Goal: Communication & Community: Answer question/provide support

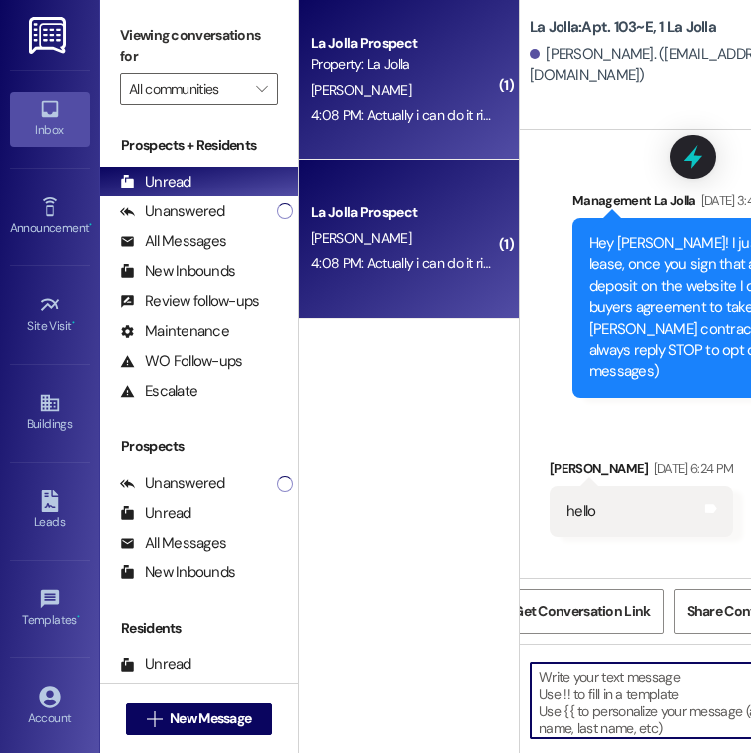
scroll to position [31348, 0]
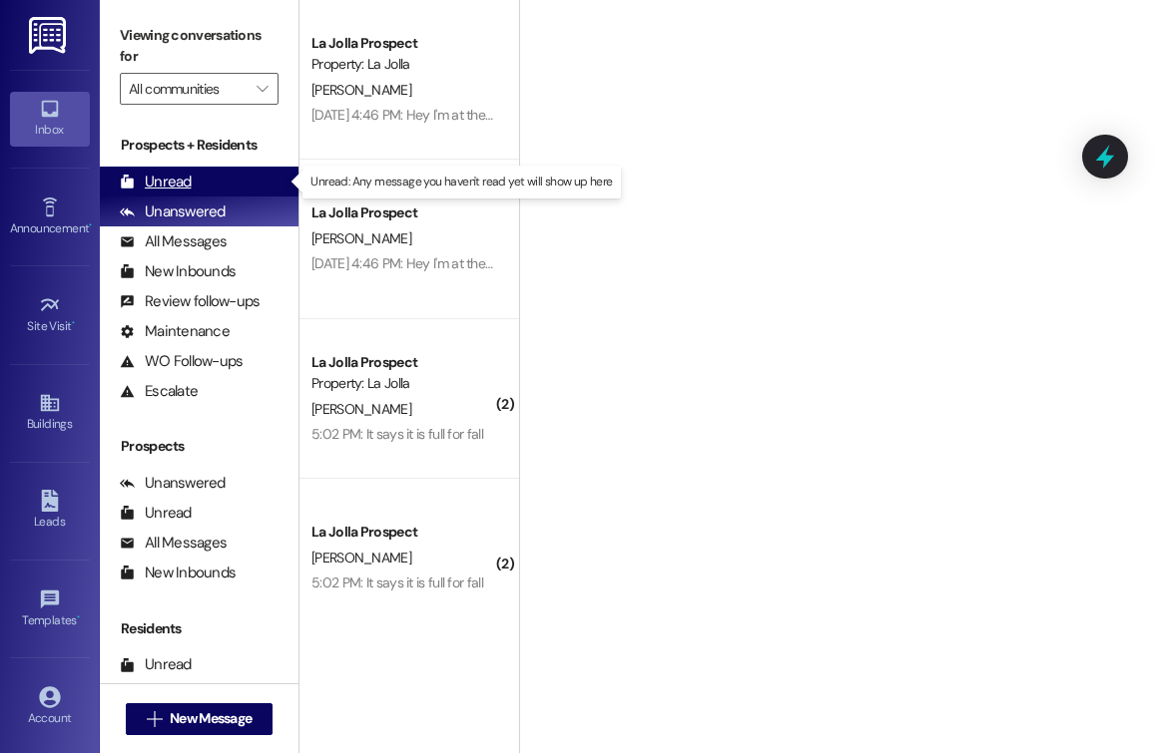
click at [231, 182] on div "Unread (0)" at bounding box center [199, 182] width 199 height 30
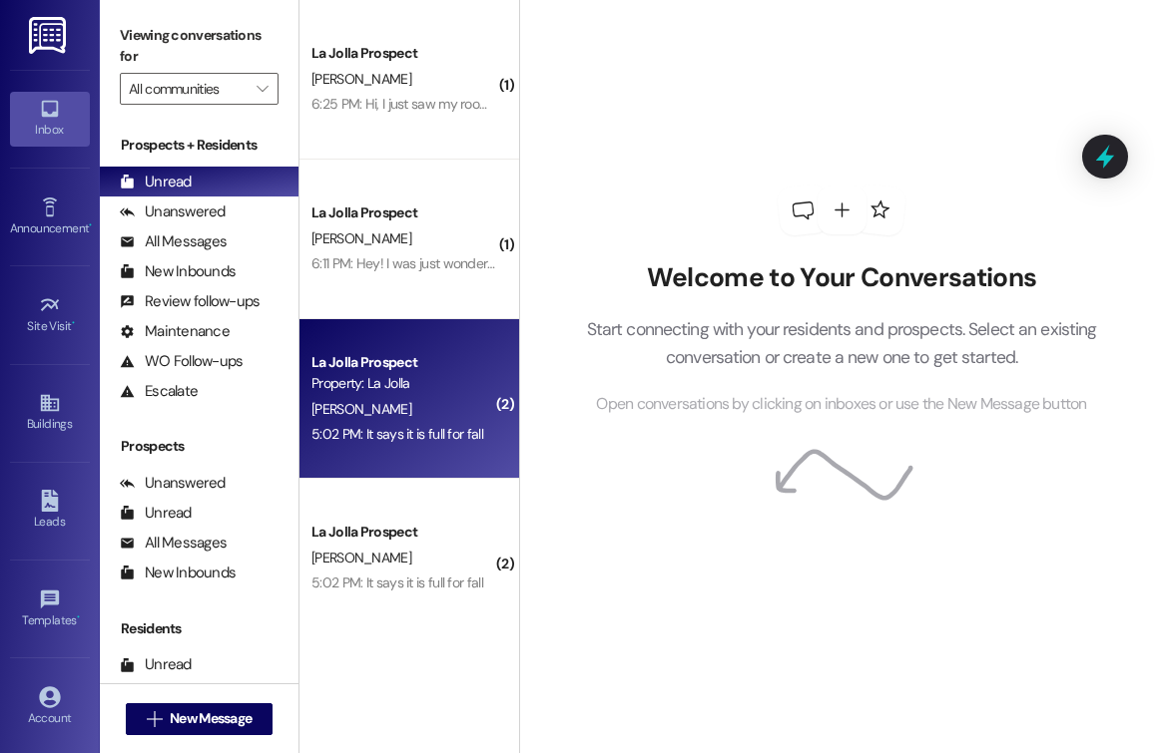
click at [399, 387] on div "Property: La Jolla" at bounding box center [403, 383] width 185 height 21
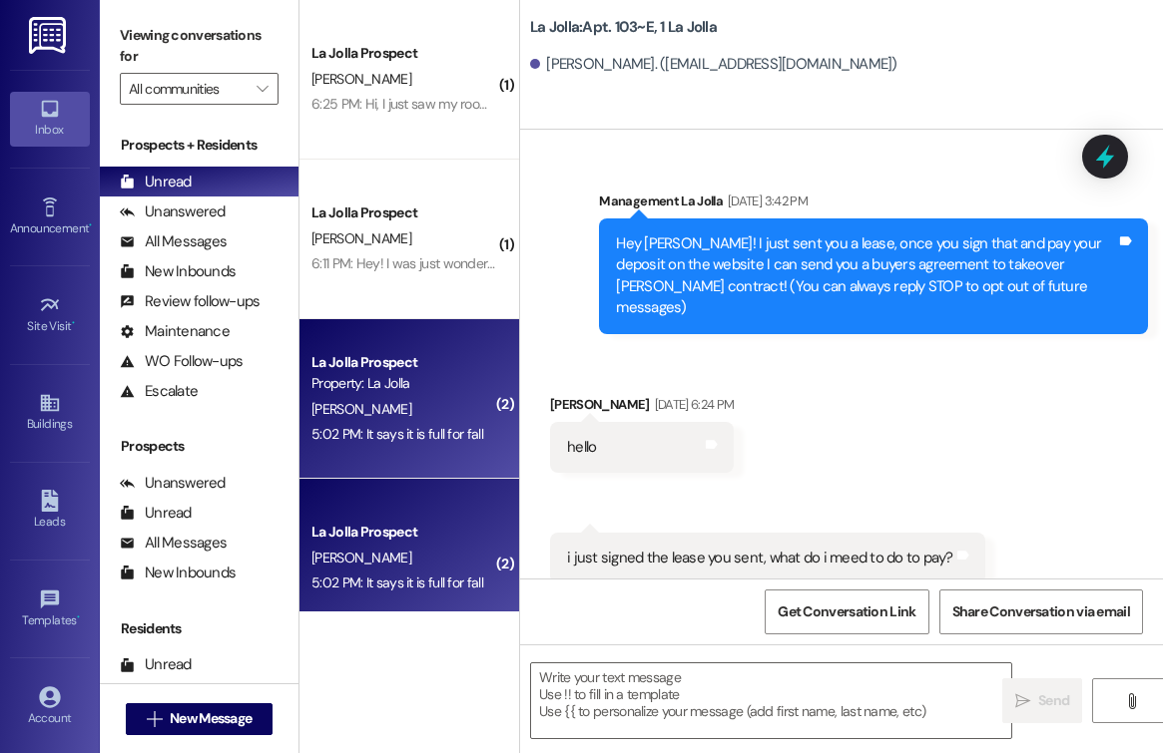
scroll to position [26718, 0]
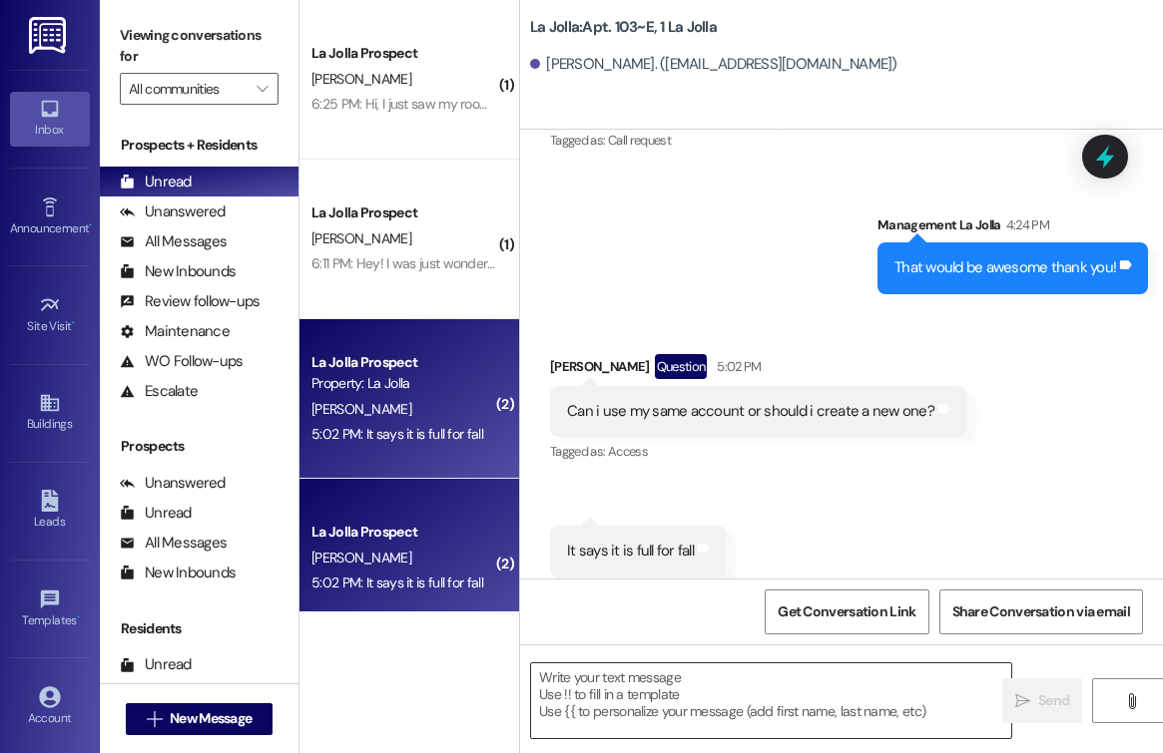
click at [689, 686] on textarea at bounding box center [771, 701] width 480 height 75
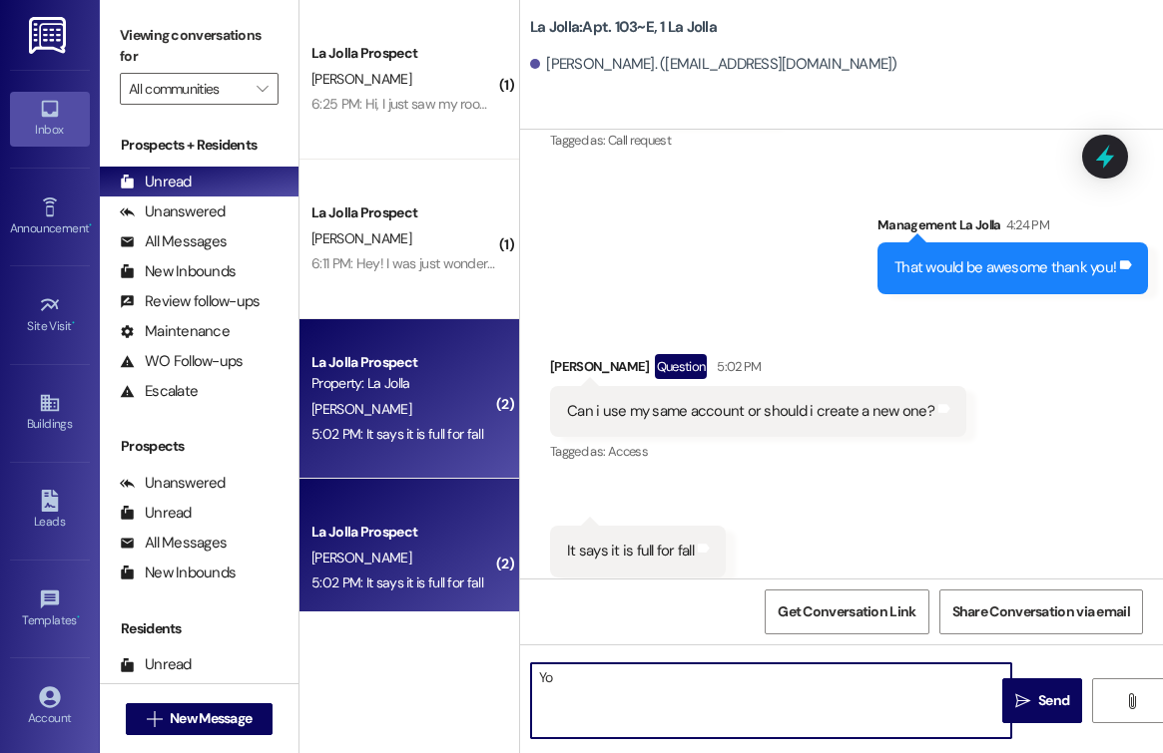
type textarea "Y"
type textarea "You should be able to use the same account just fill out a new application"
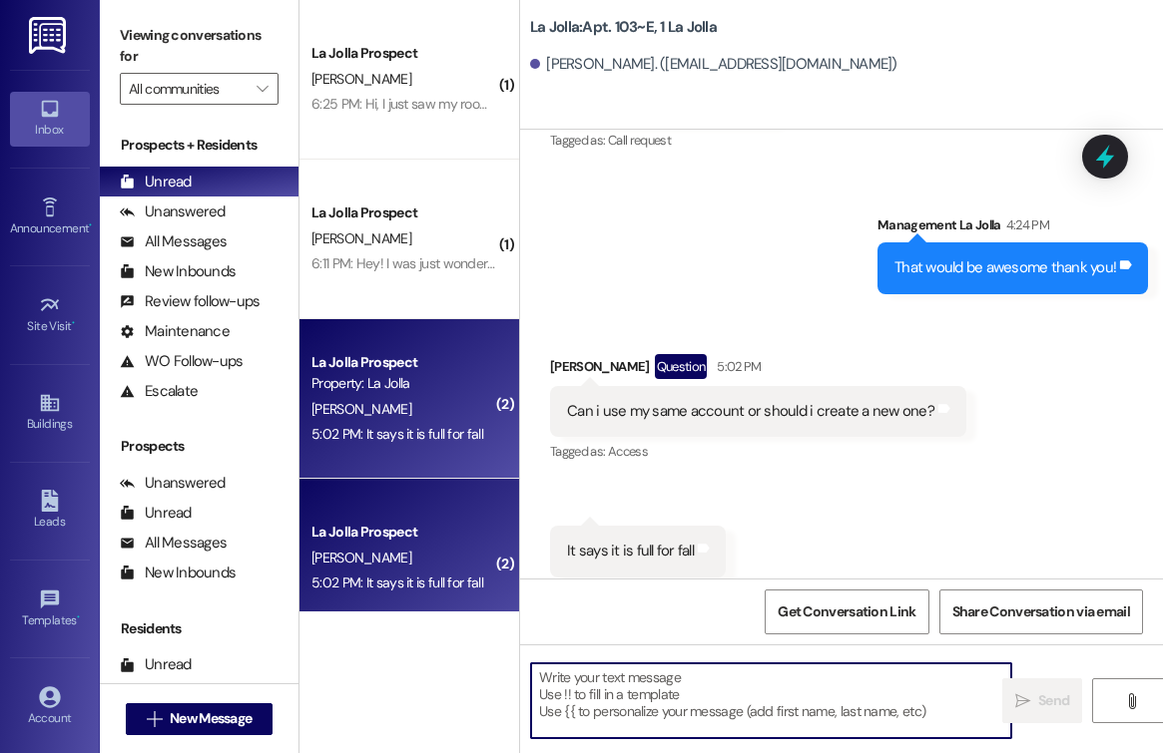
scroll to position [26858, 0]
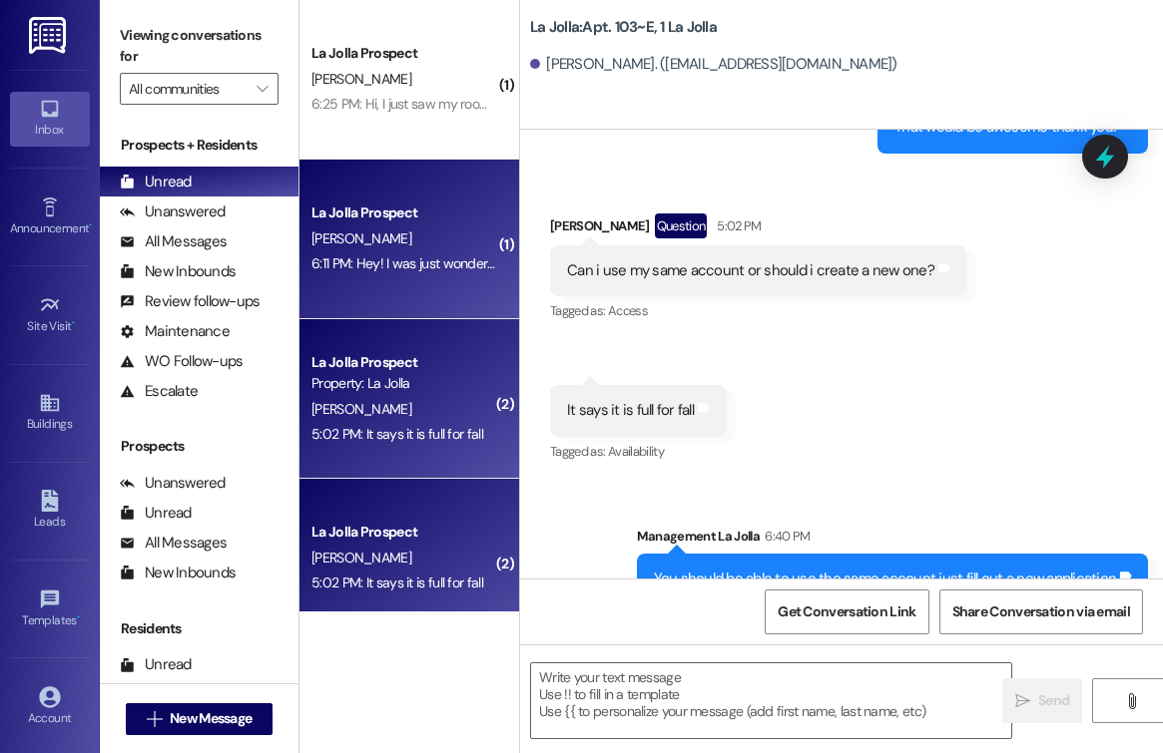
click at [476, 245] on div "[PERSON_NAME]" at bounding box center [403, 239] width 189 height 25
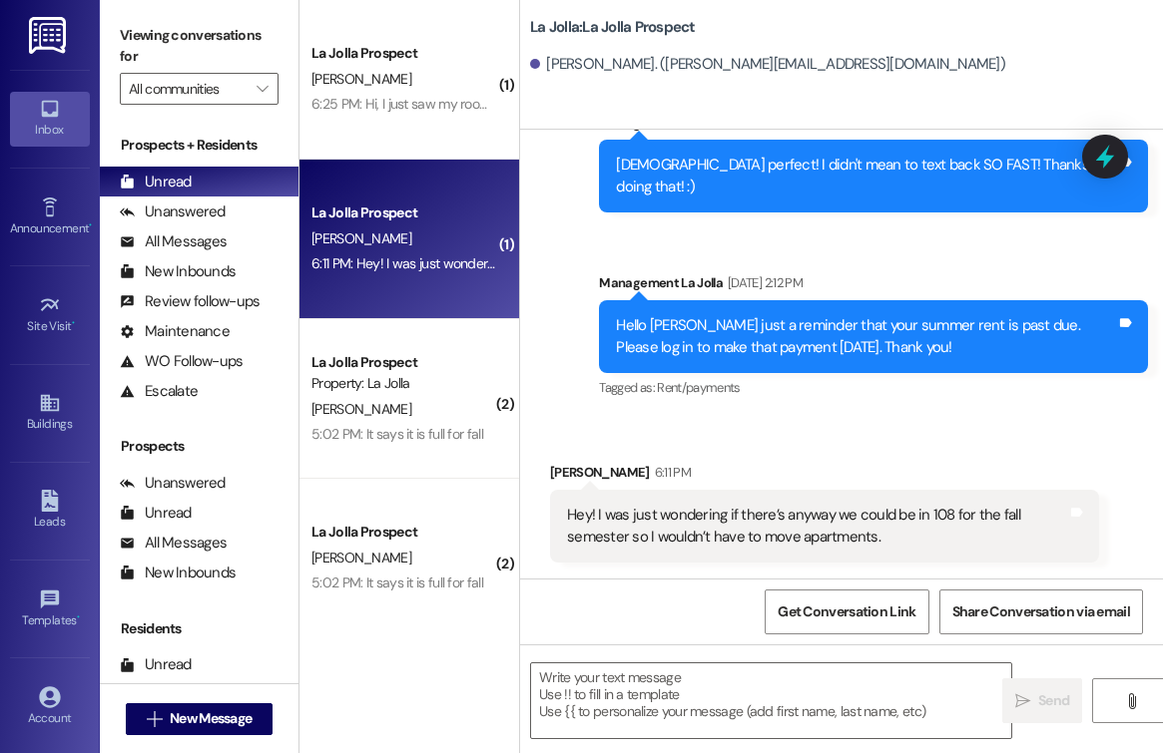
scroll to position [772, 0]
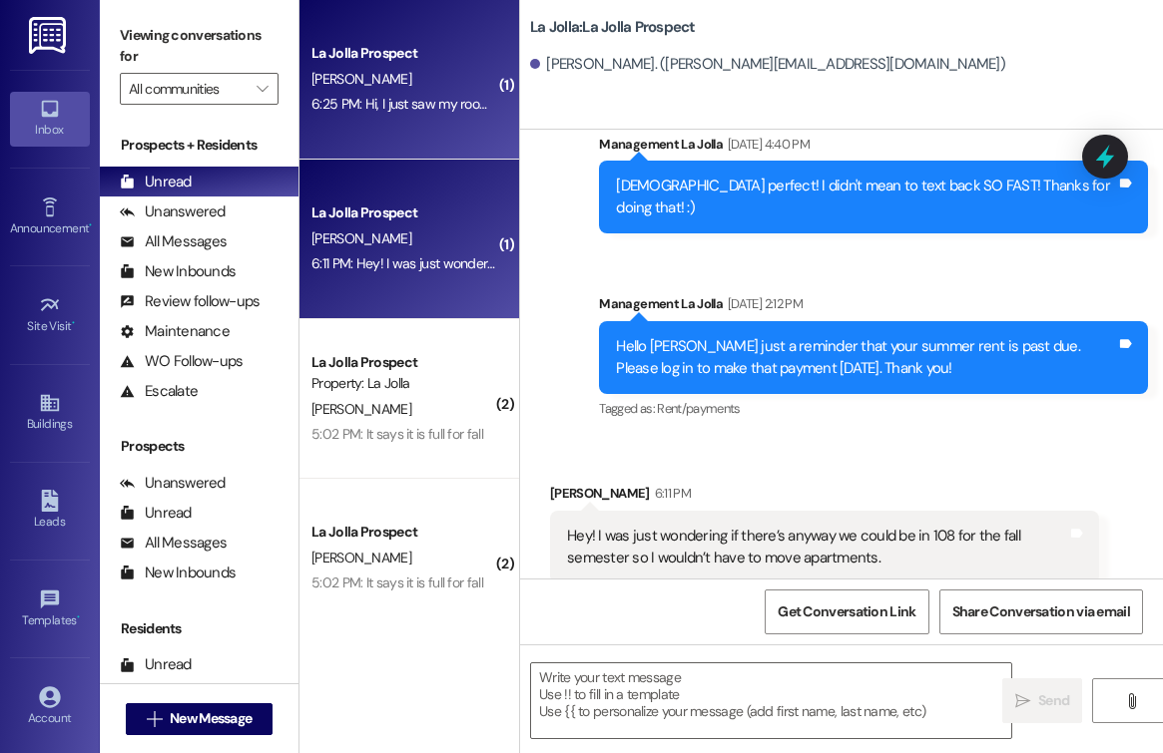
click at [386, 72] on div "[PERSON_NAME]" at bounding box center [403, 79] width 189 height 25
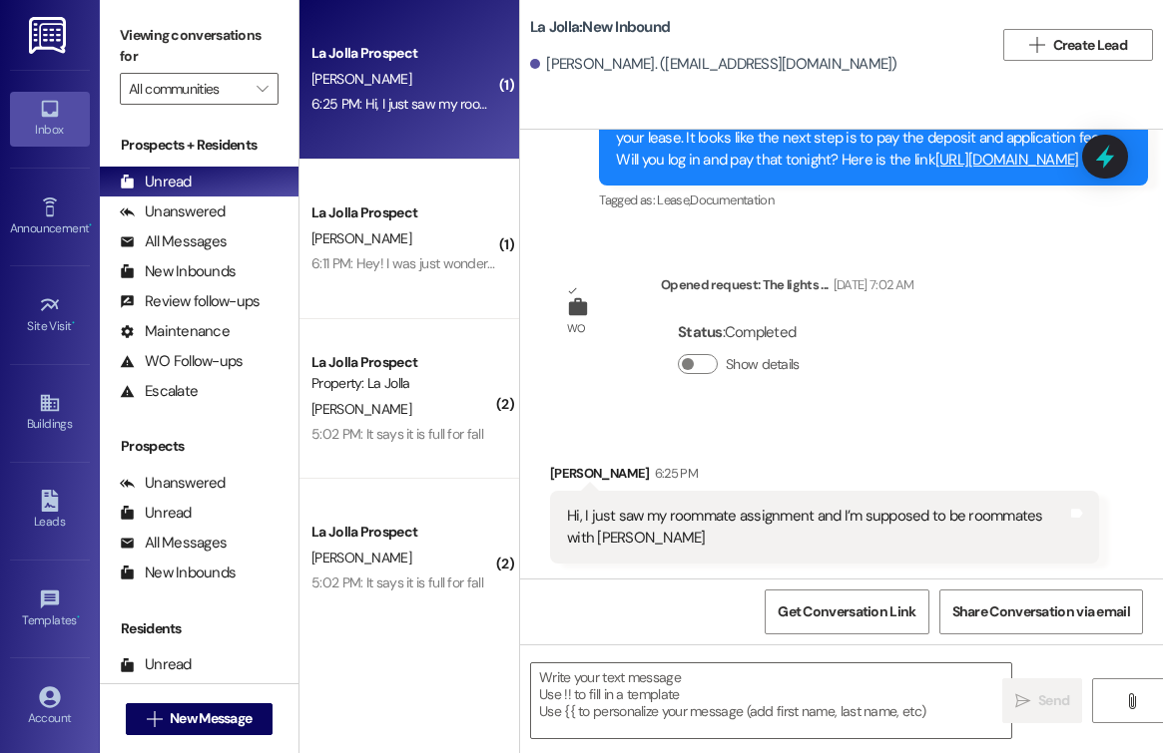
scroll to position [403, 0]
